Goal: Task Accomplishment & Management: Manage account settings

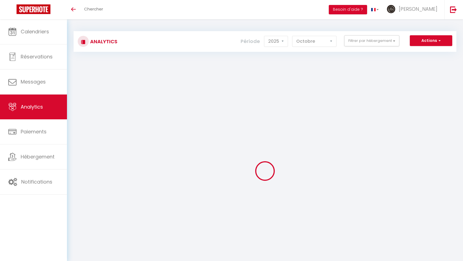
select select "2025"
select select "10"
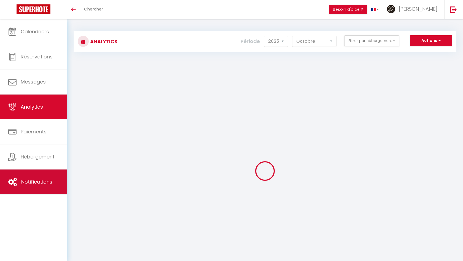
click at [34, 178] on link "Notifications" at bounding box center [33, 182] width 67 height 25
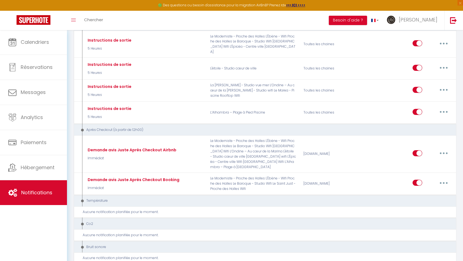
scroll to position [430, 0]
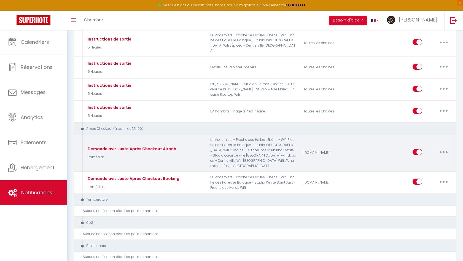
click at [418, 149] on input "checkbox" at bounding box center [418, 153] width 10 height 8
checkbox input "false"
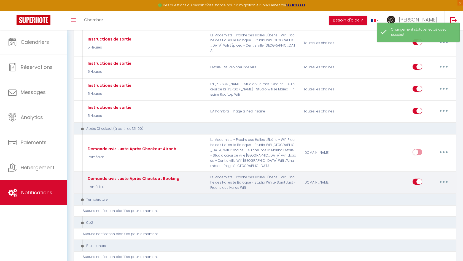
click at [417, 179] on input "checkbox" at bounding box center [418, 183] width 10 height 8
checkbox input "false"
